Goal: Task Accomplishment & Management: Use online tool/utility

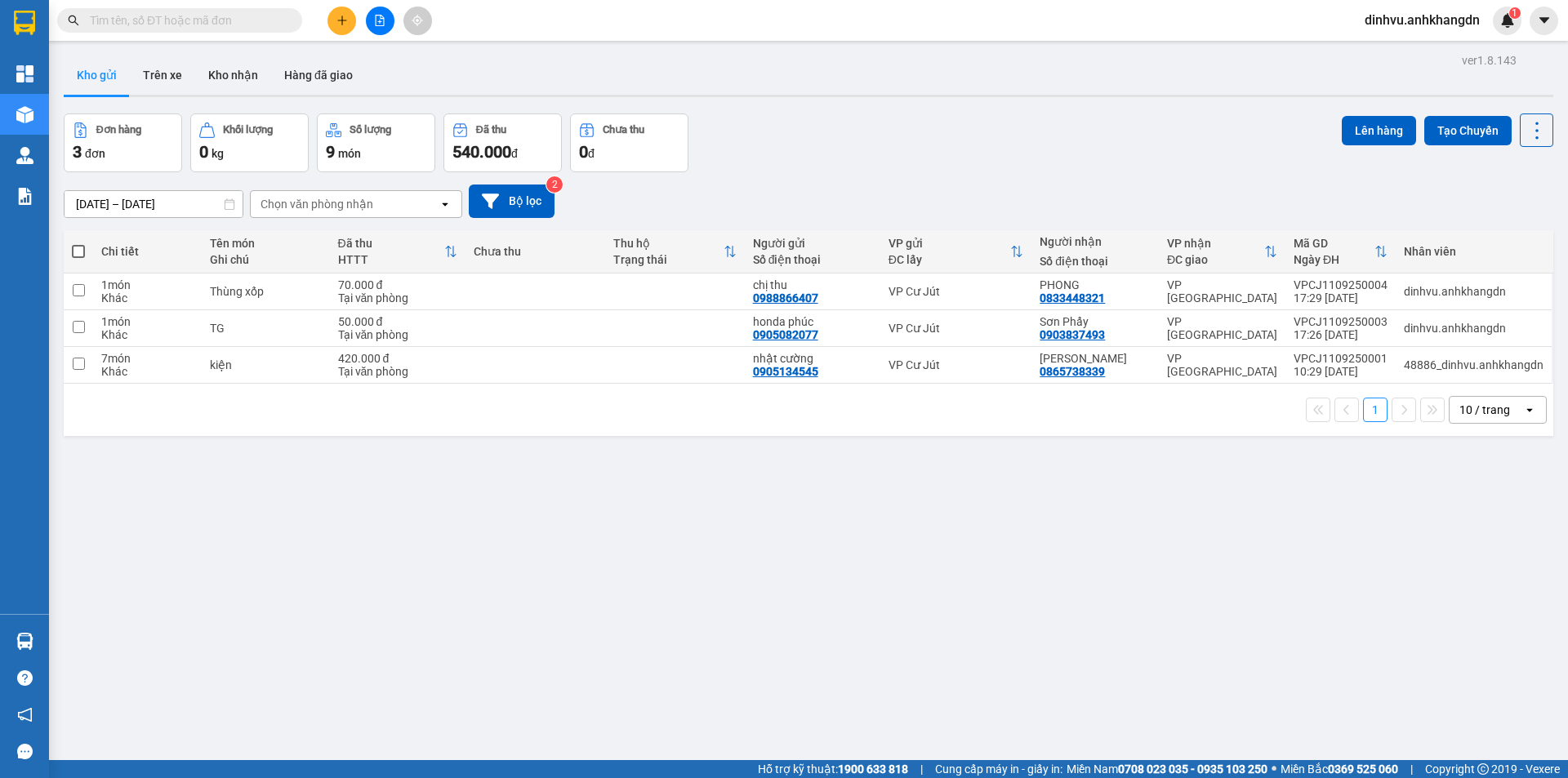
click at [373, 26] on button at bounding box center [380, 21] width 29 height 29
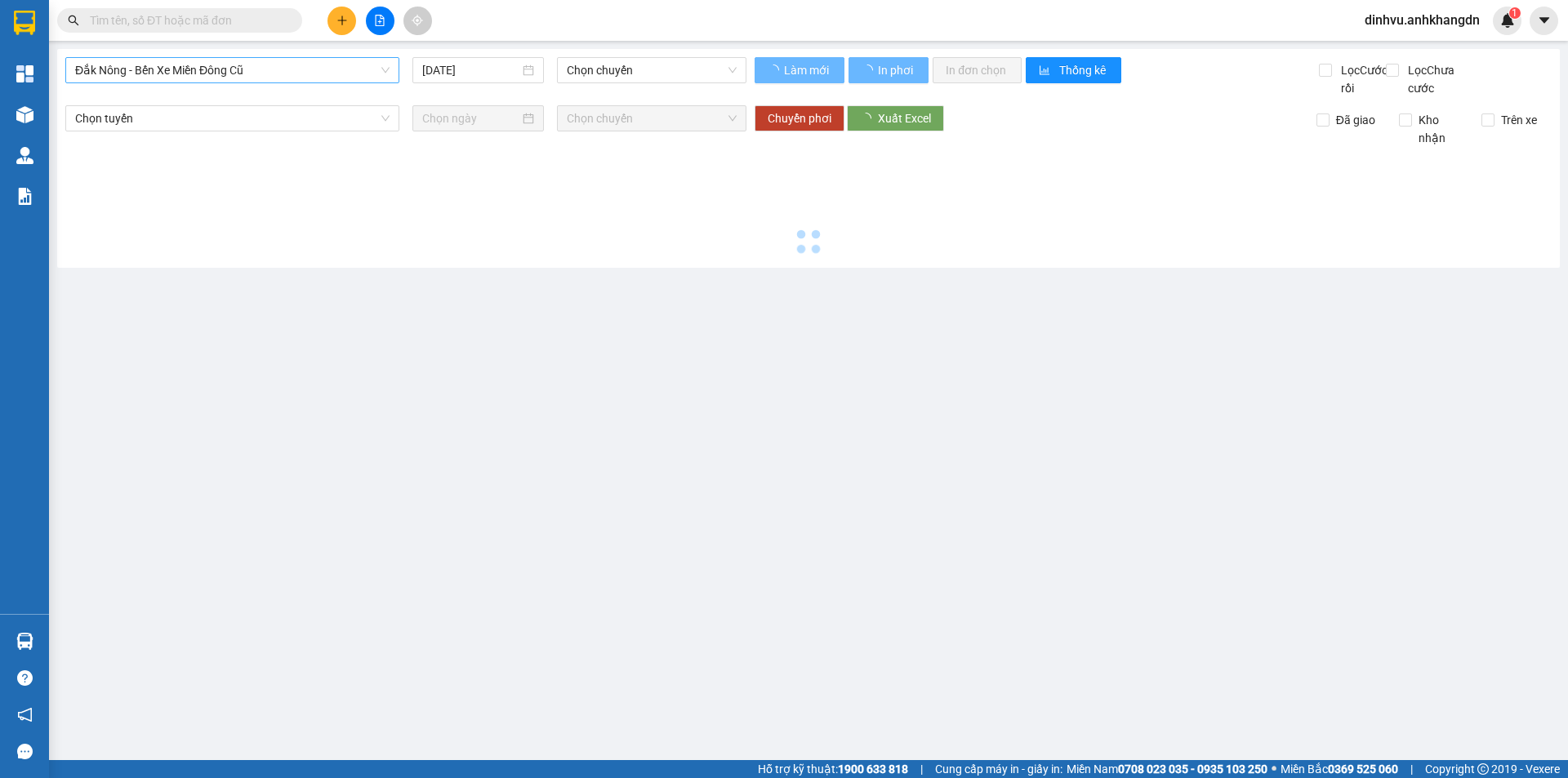
click at [233, 75] on span "Đắk Nông - Bến Xe Miền Đông Cũ" at bounding box center [232, 70] width 315 height 25
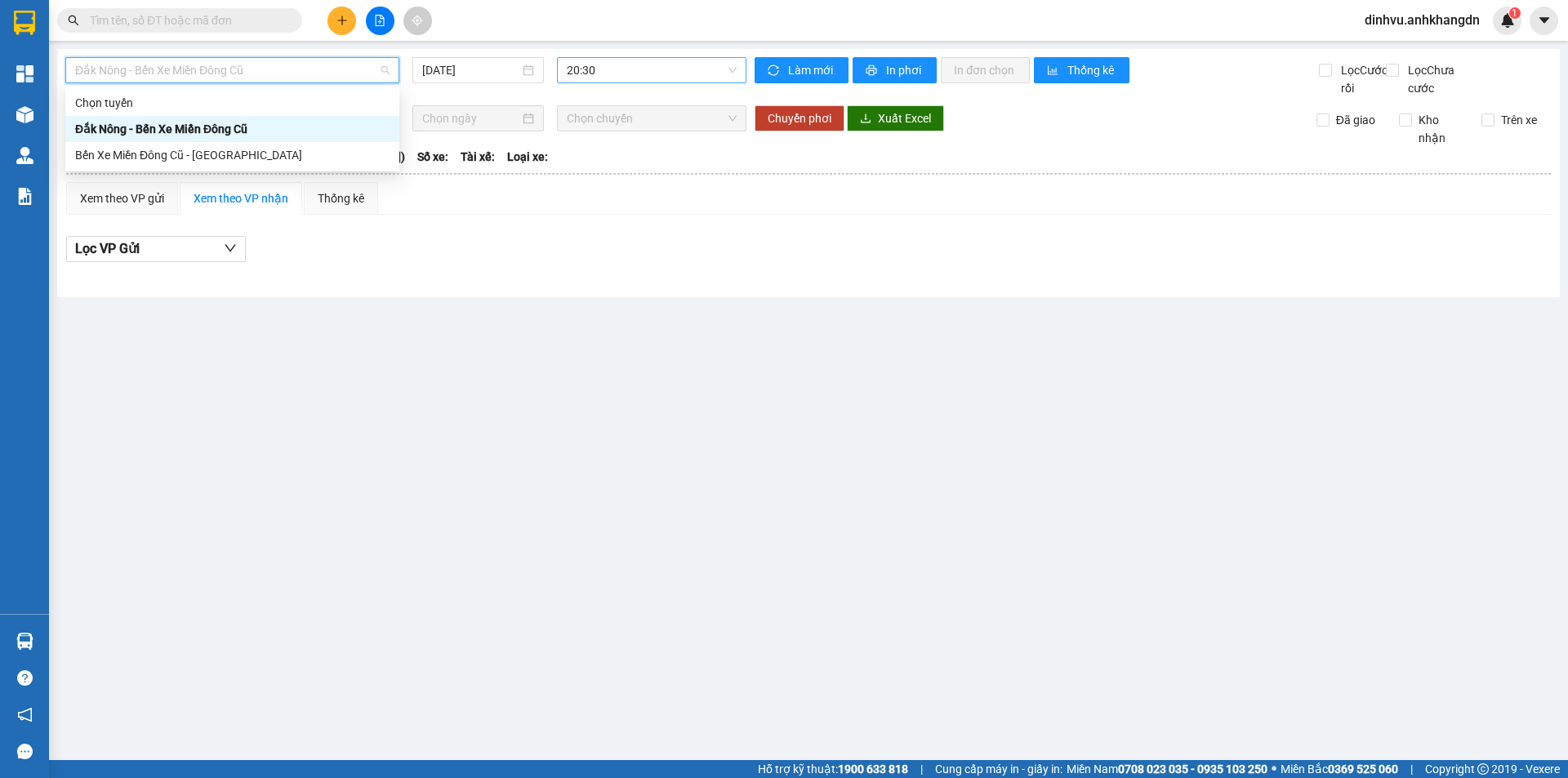
click at [577, 66] on span "20:30" at bounding box center [651, 70] width 170 height 25
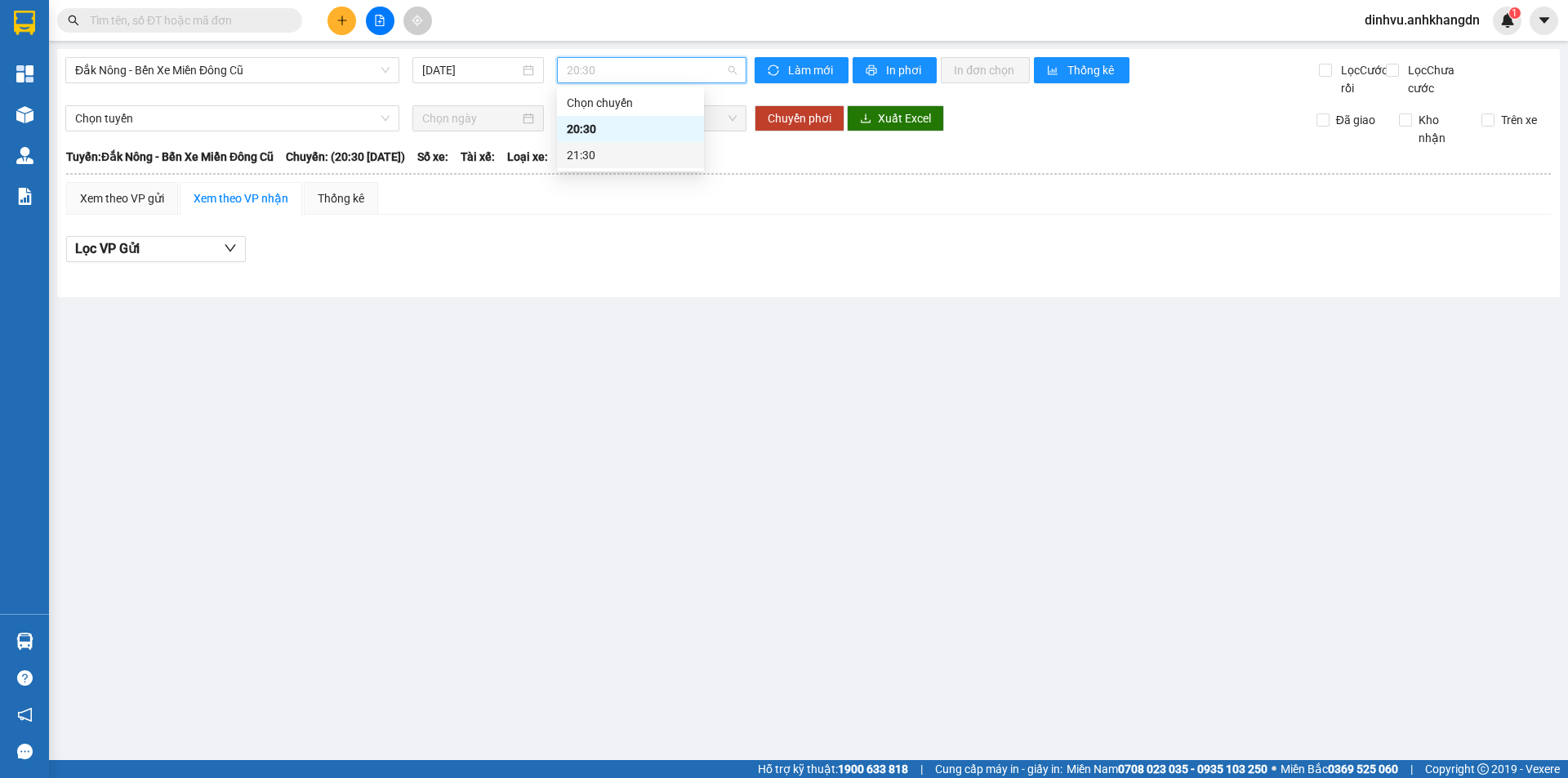
click at [605, 155] on div "21:30" at bounding box center [630, 154] width 127 height 18
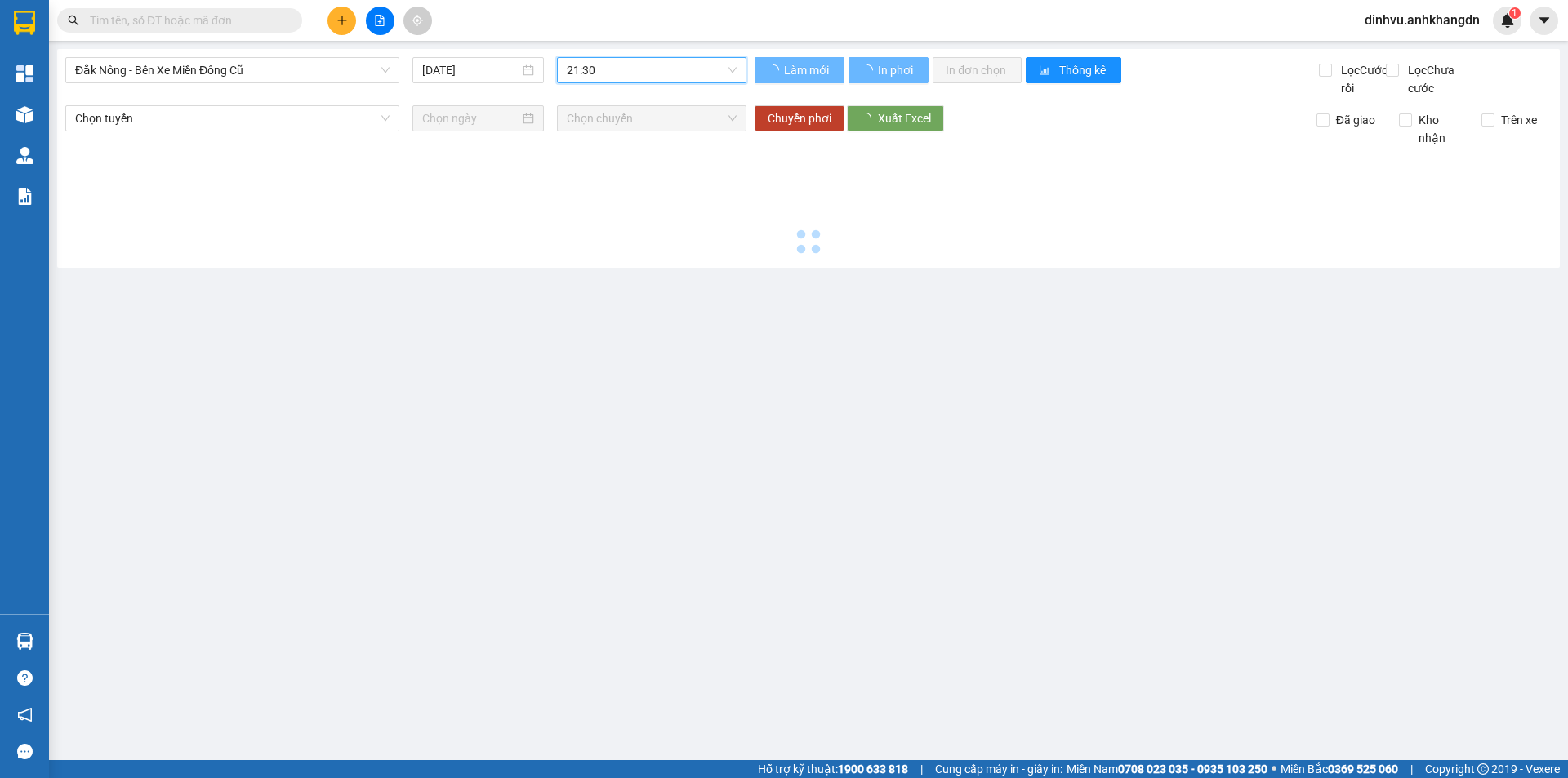
click at [480, 78] on input "[DATE]" at bounding box center [471, 70] width 97 height 18
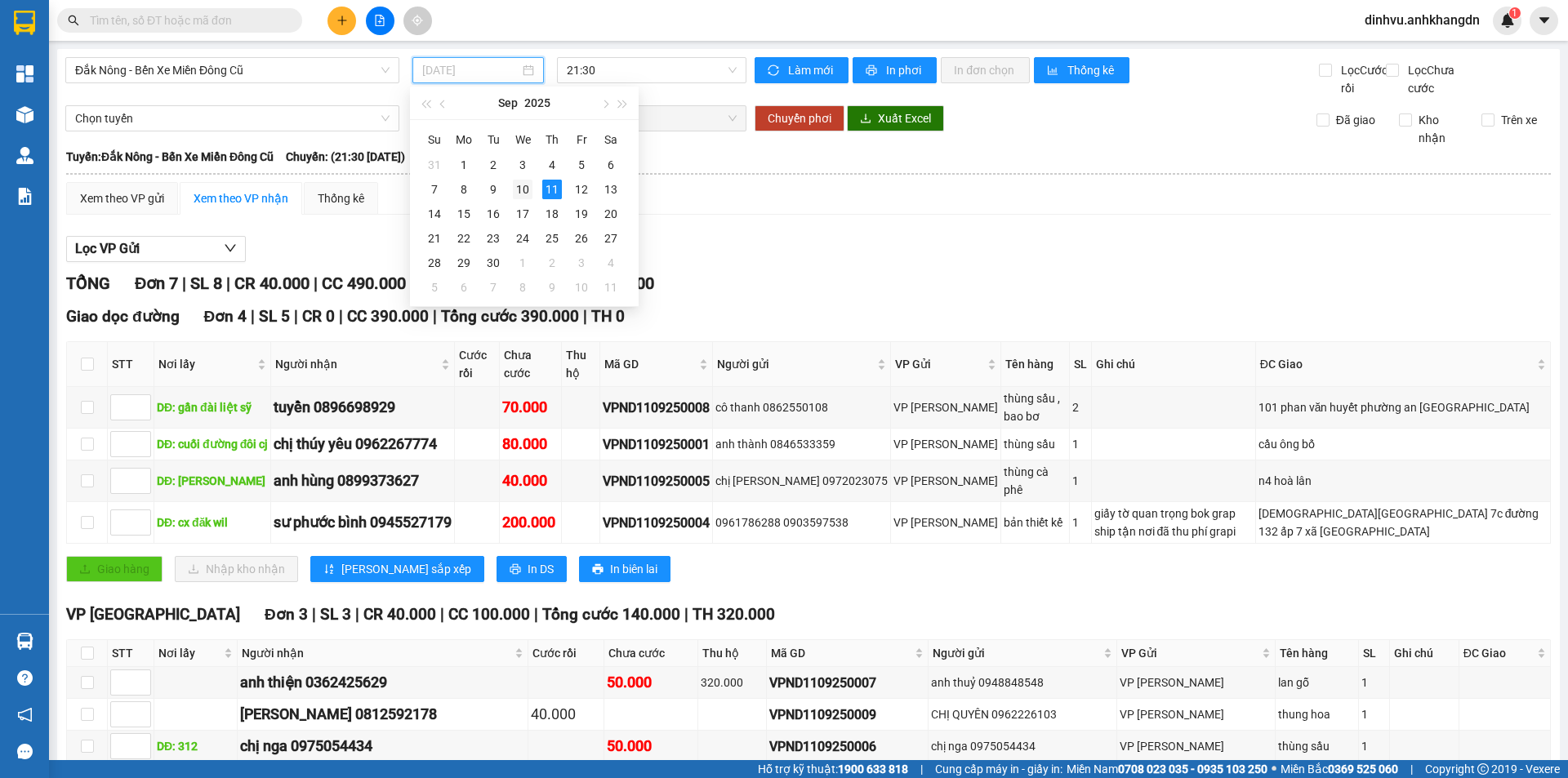
click at [518, 185] on div "10" at bounding box center [523, 189] width 20 height 20
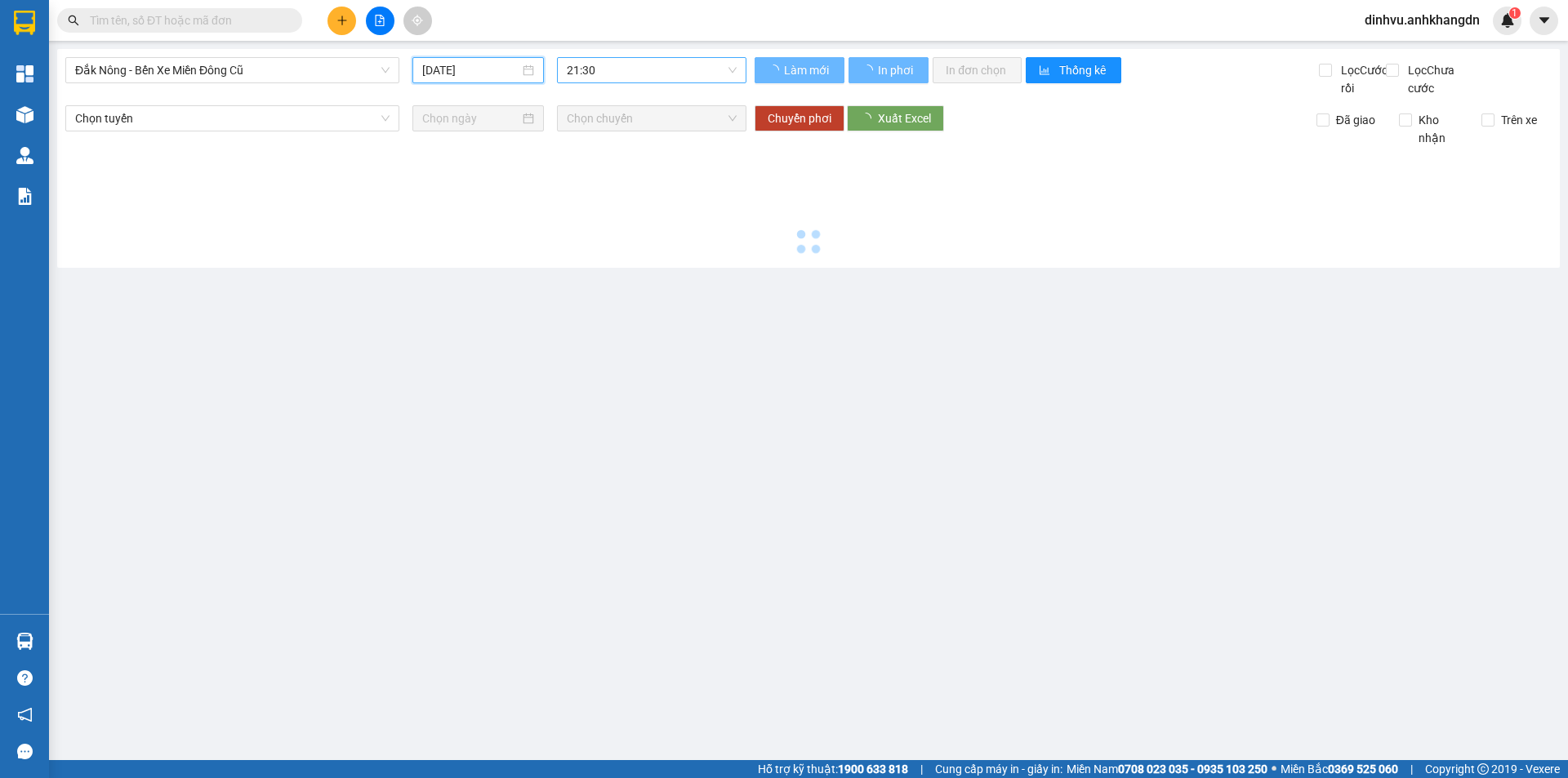
type input "[DATE]"
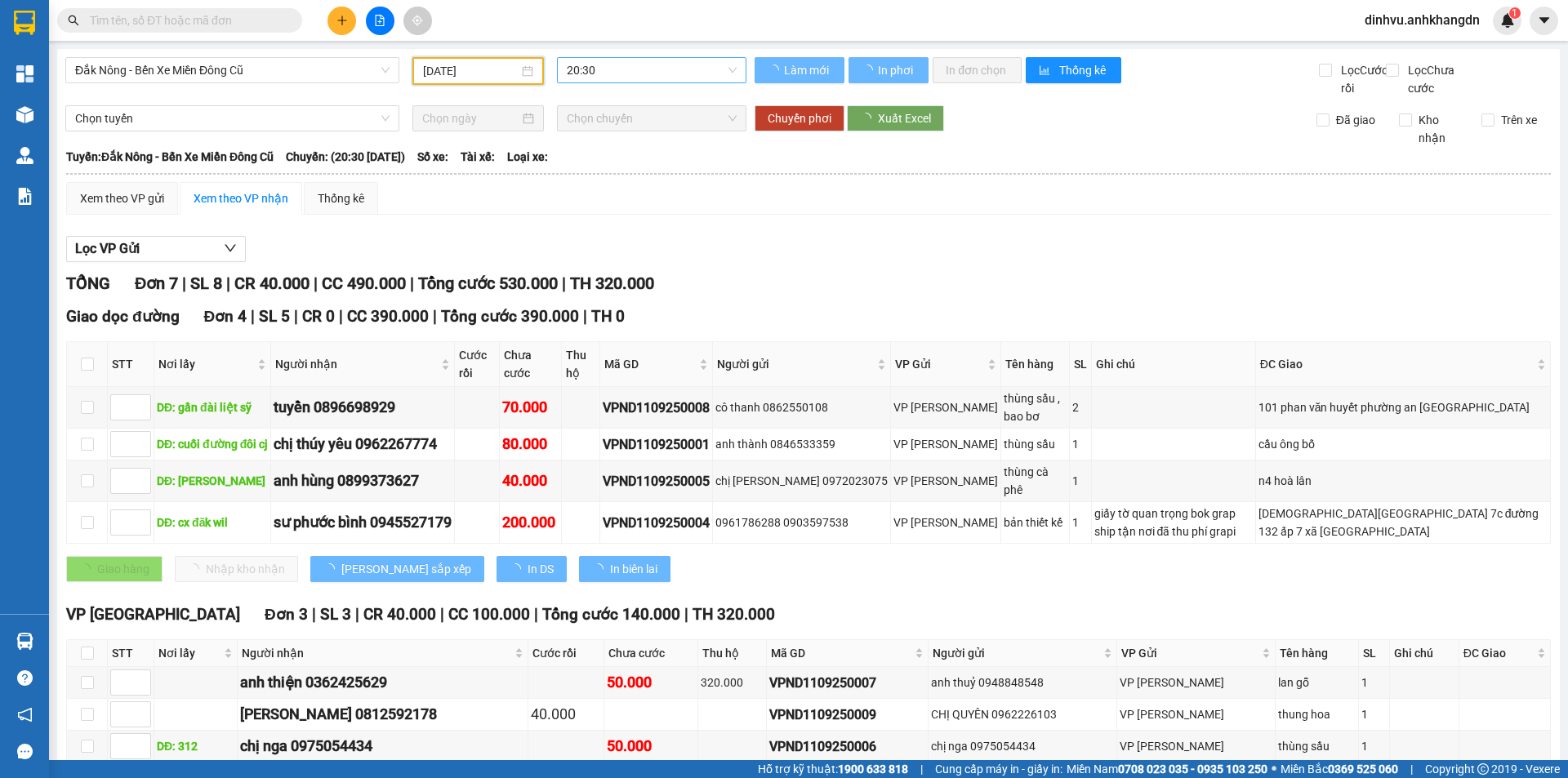
click at [605, 72] on span "20:30" at bounding box center [651, 70] width 170 height 25
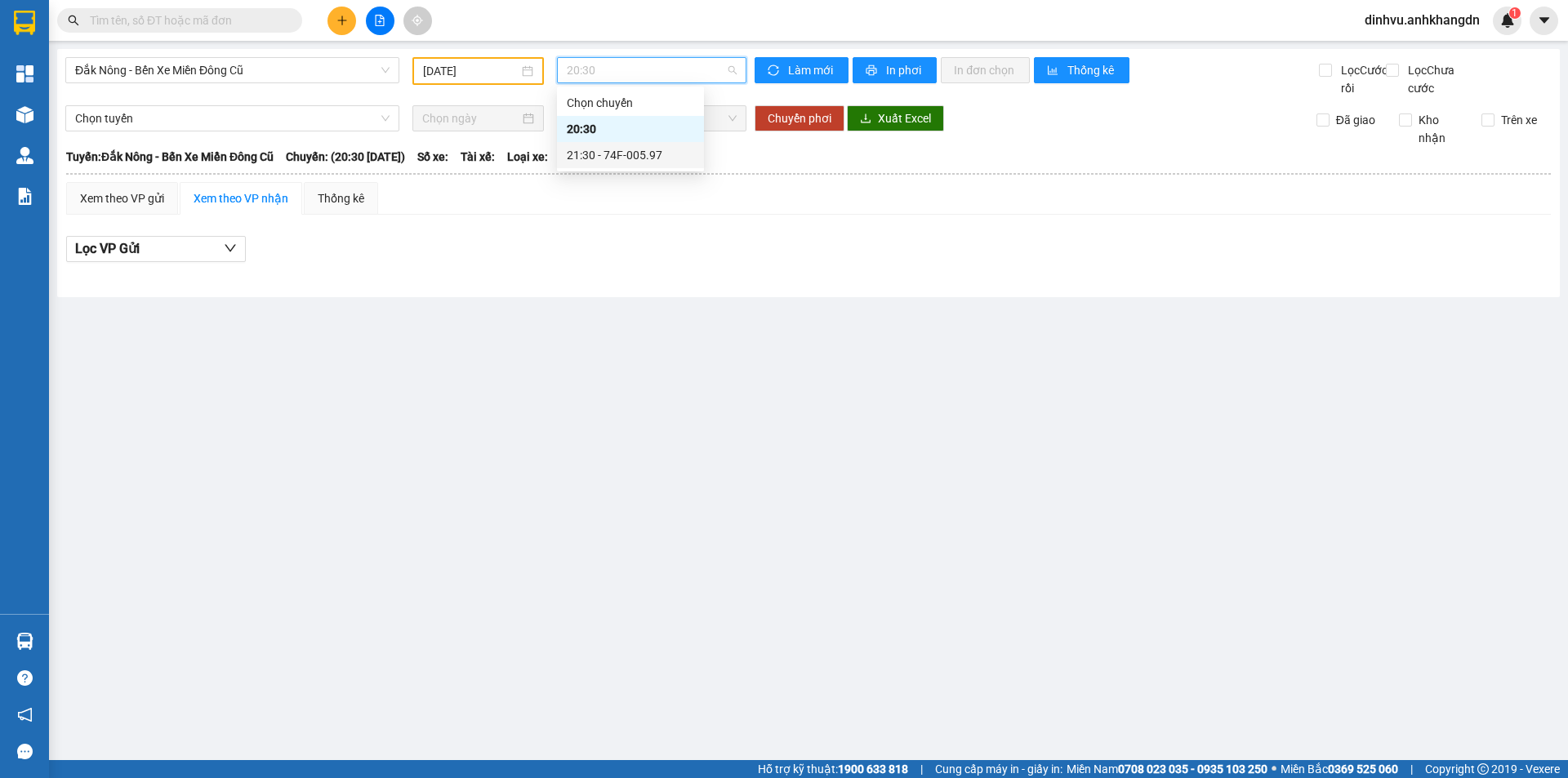
click at [628, 161] on div "21:30 - 74F-005.97" at bounding box center [630, 154] width 127 height 18
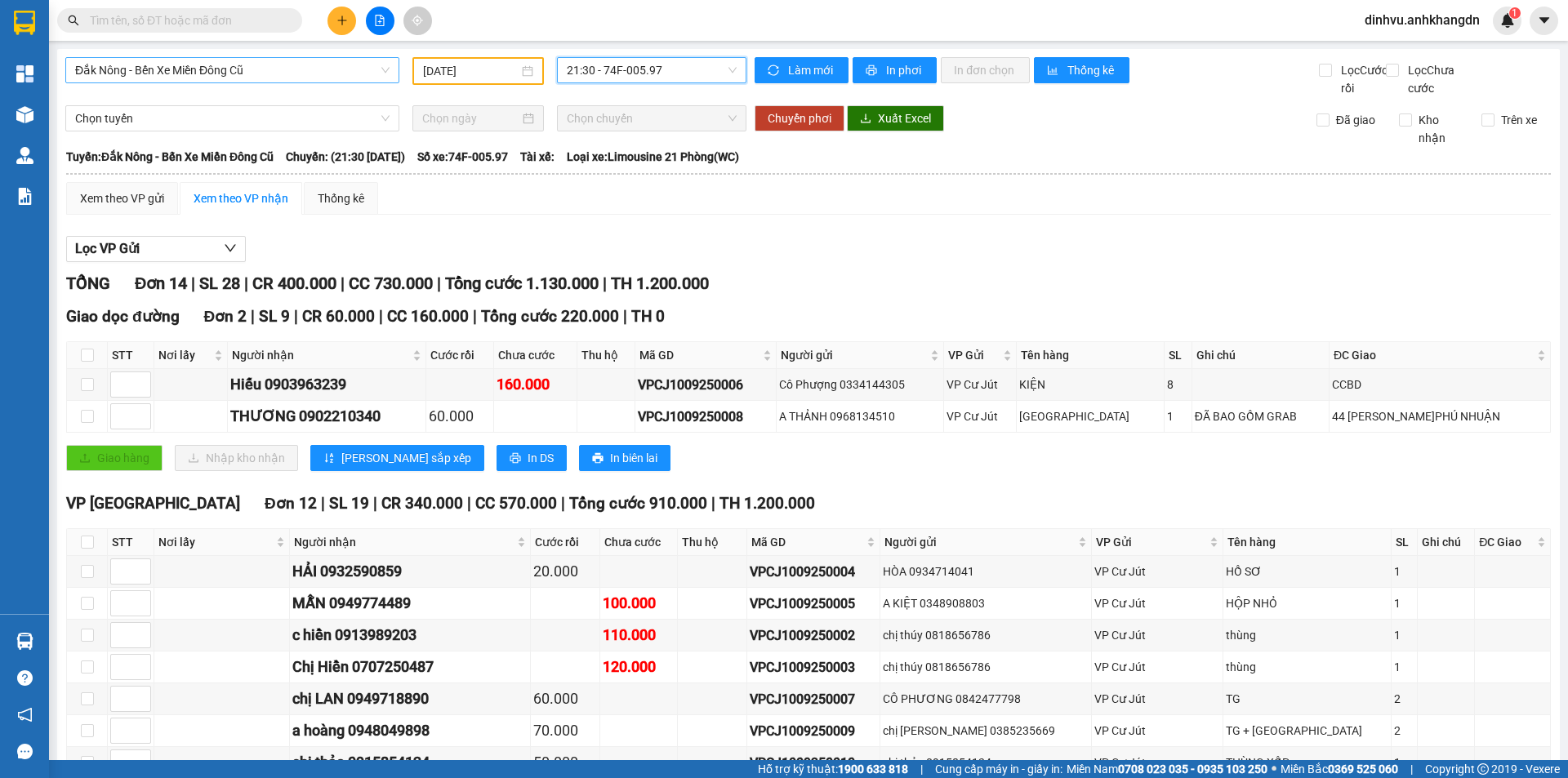
click at [316, 83] on div "Đắk Nông - Bến Xe Miền Đông Cũ" at bounding box center [233, 70] width 334 height 26
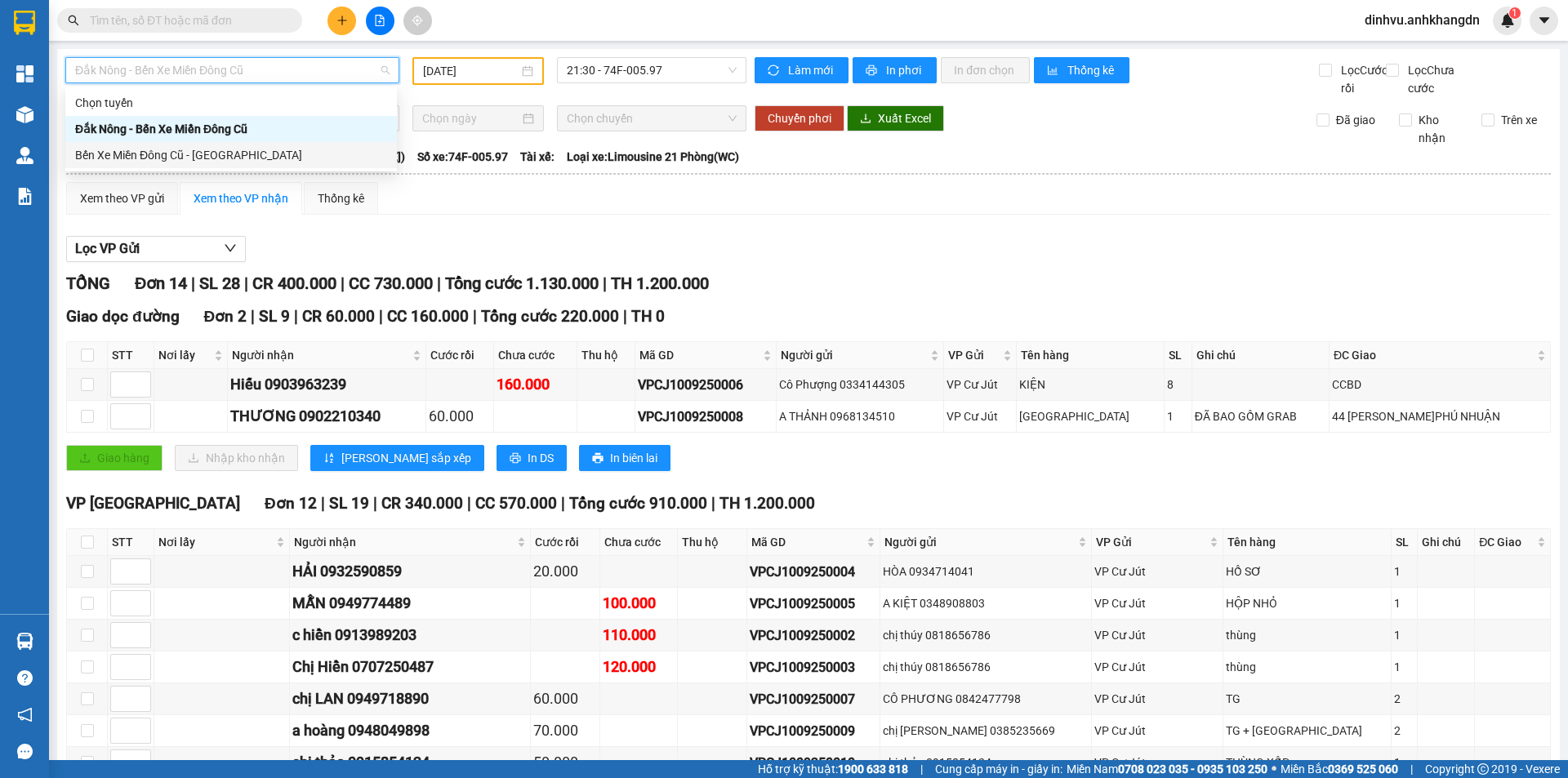
click at [256, 152] on div "Bến Xe Miền Đông Cũ - [GEOGRAPHIC_DATA]" at bounding box center [231, 154] width 312 height 18
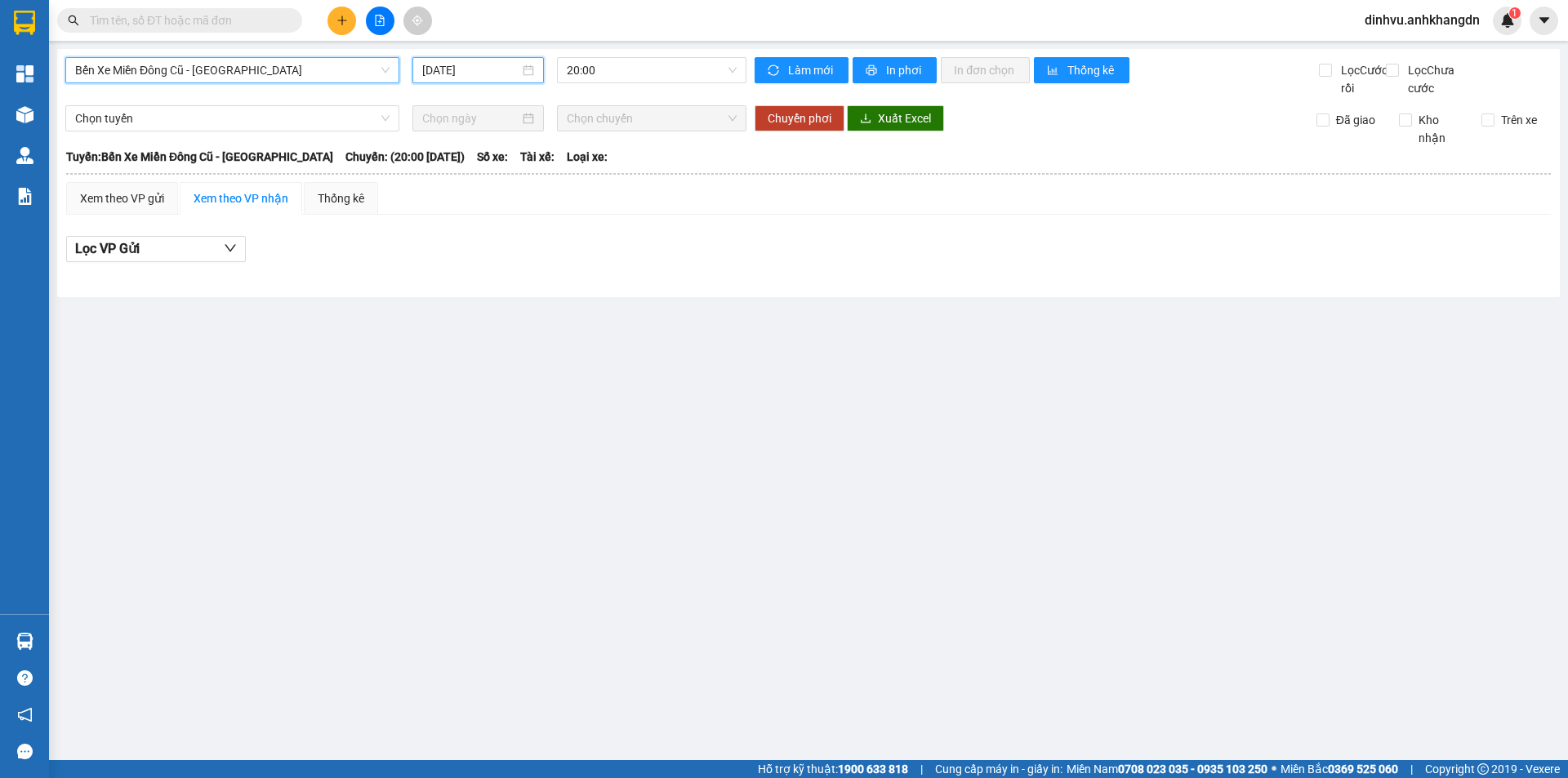
click at [478, 78] on input "[DATE]" at bounding box center [471, 70] width 97 height 18
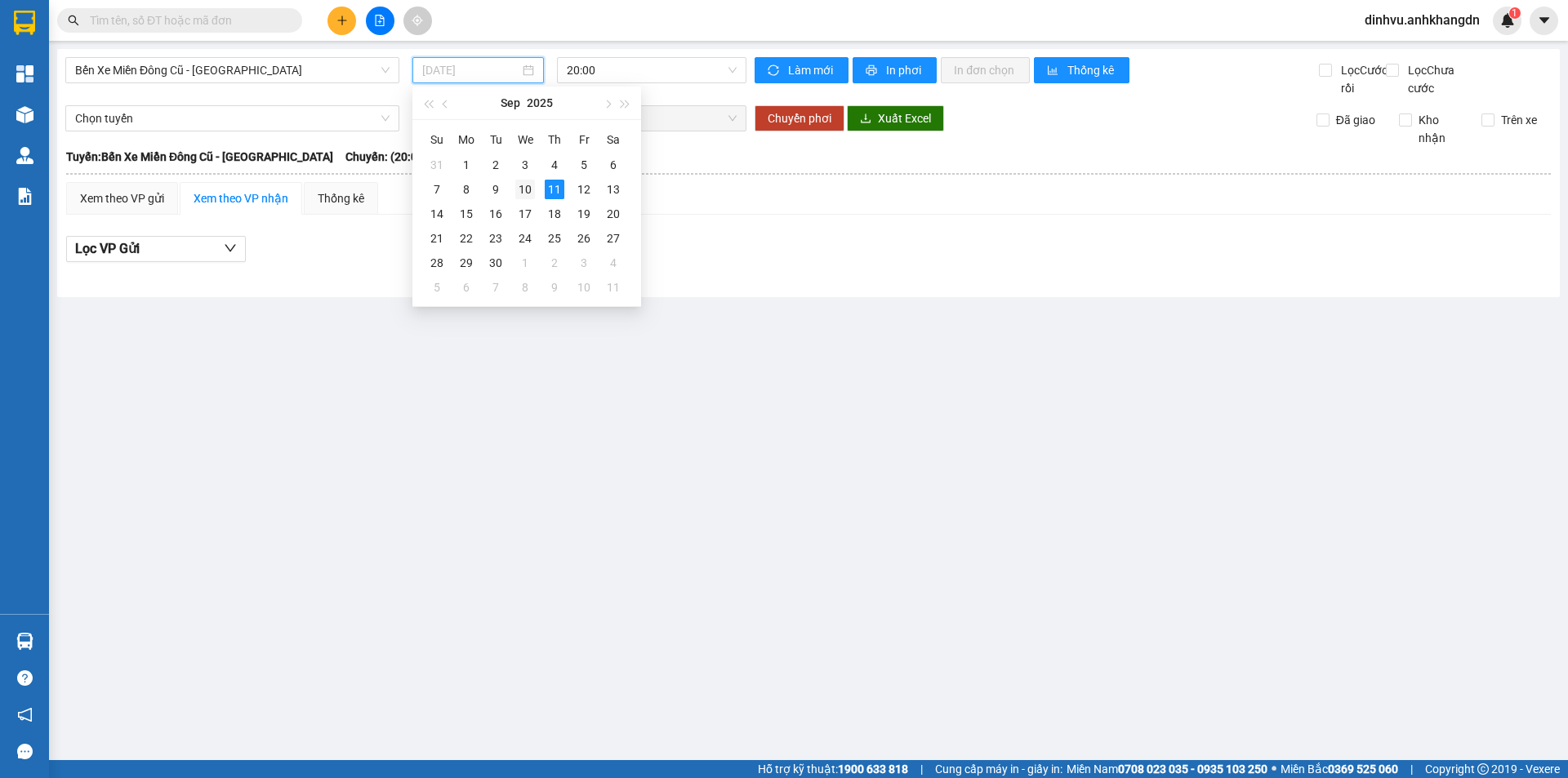
click at [536, 192] on td "10" at bounding box center [525, 189] width 29 height 25
type input "[DATE]"
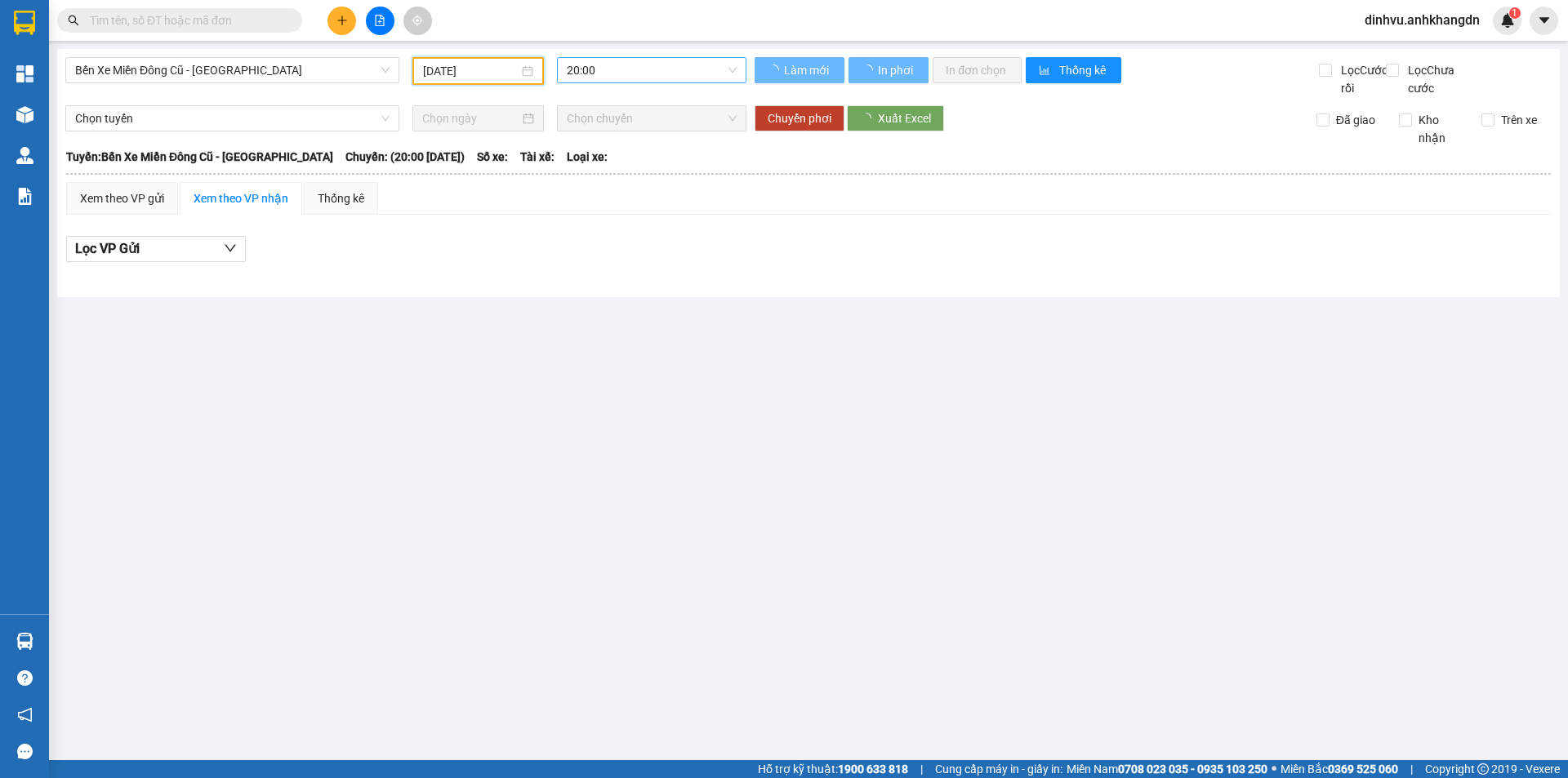
click at [589, 73] on span "20:00" at bounding box center [651, 70] width 170 height 25
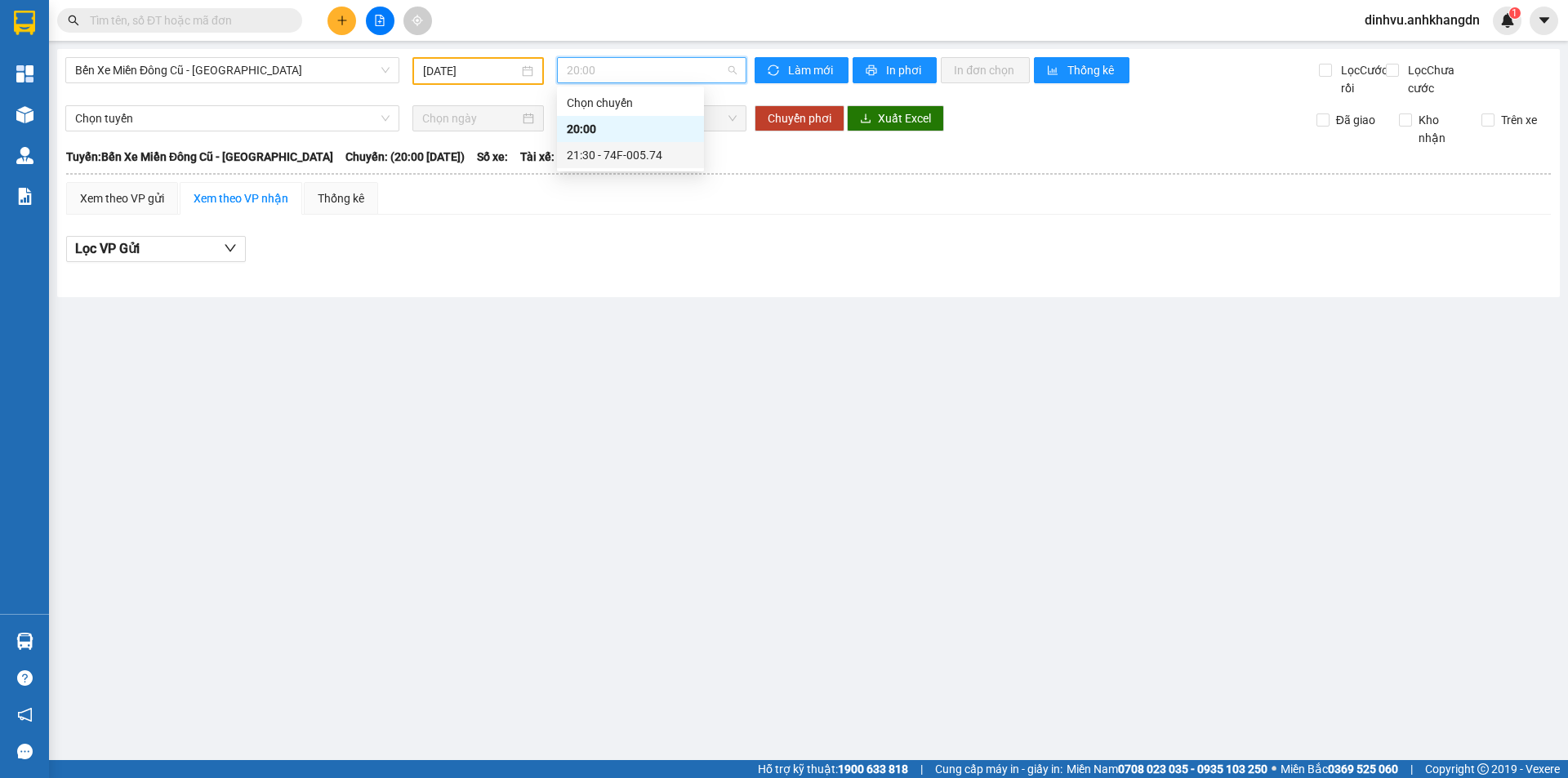
click at [605, 163] on div "21:30 - 74F-005.74" at bounding box center [630, 154] width 127 height 18
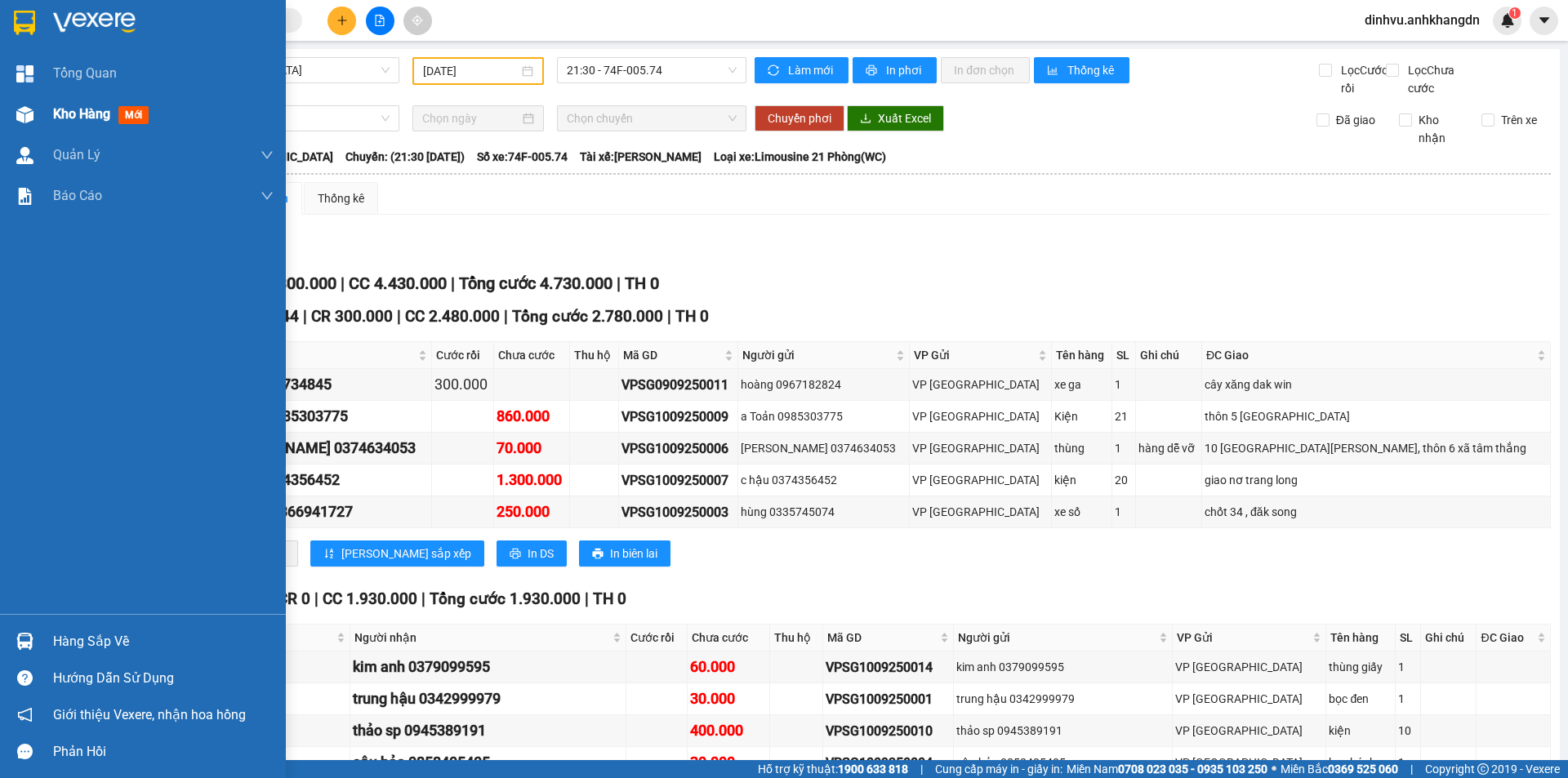
click at [36, 116] on div at bounding box center [25, 115] width 29 height 29
